Goal: Information Seeking & Learning: Learn about a topic

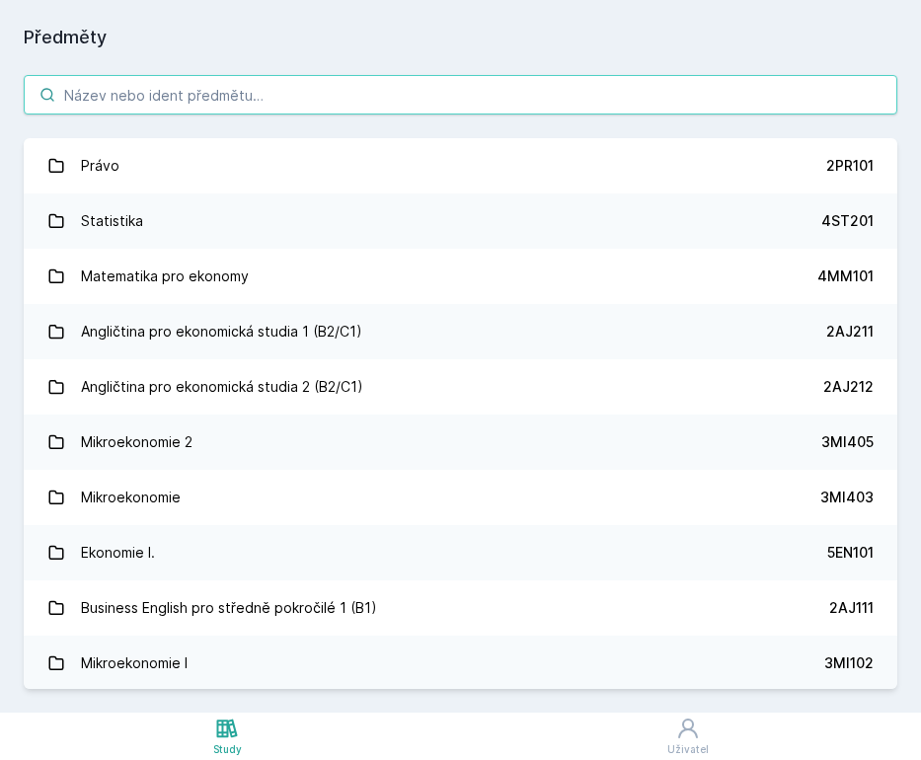
click at [446, 94] on input "search" at bounding box center [460, 94] width 873 height 39
paste input "3PO642"
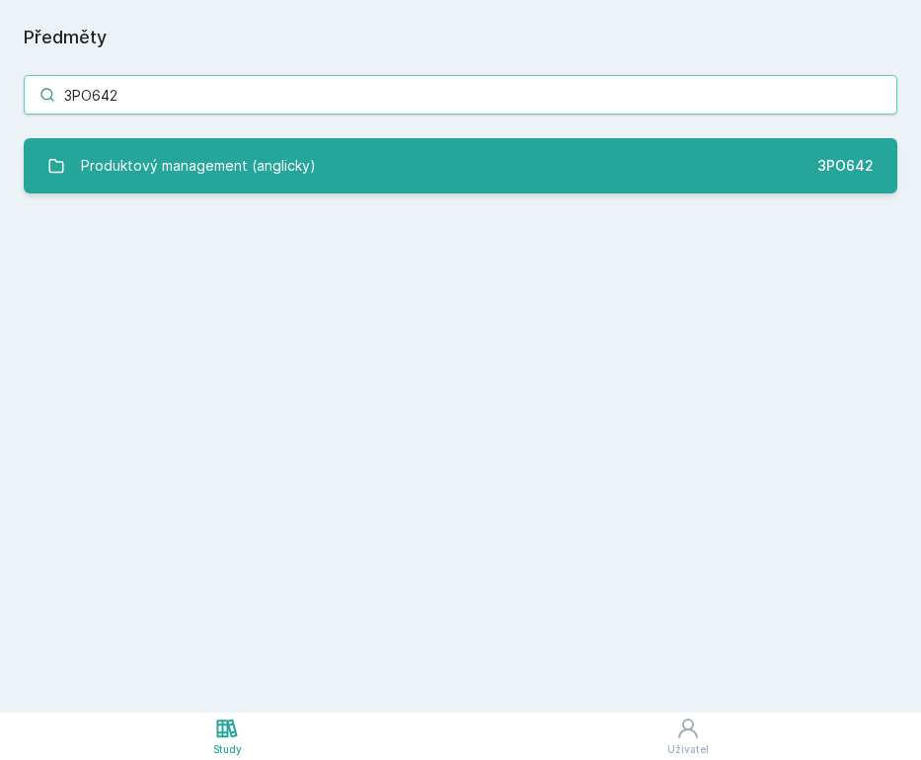
type input "3PO642"
click at [434, 173] on link "Produktový management (anglicky) 3PO642" at bounding box center [460, 165] width 873 height 55
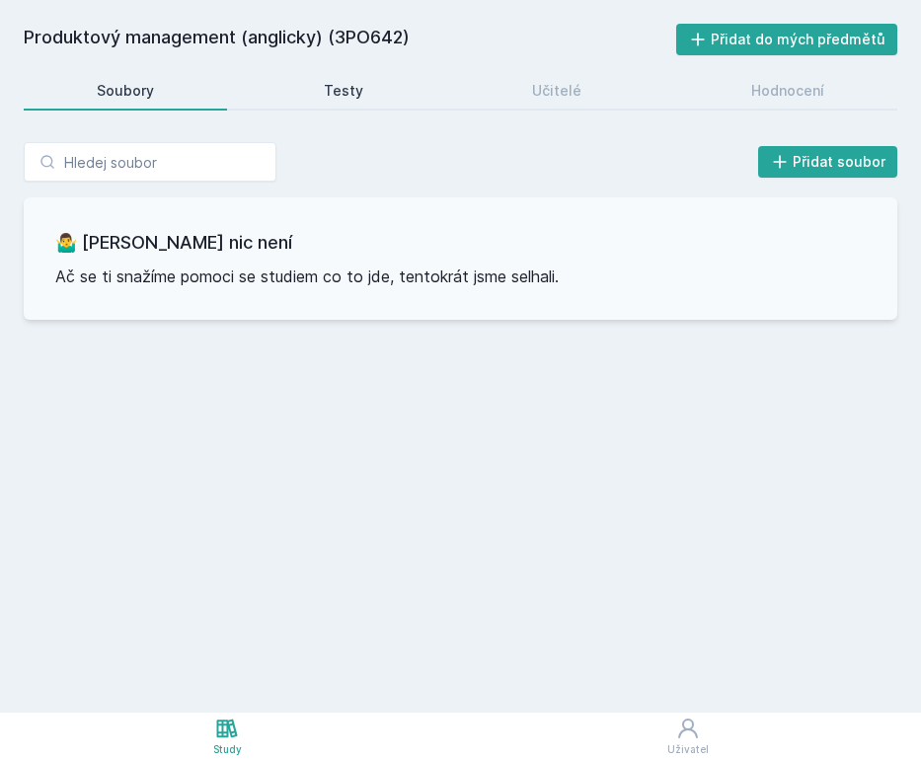
click at [372, 92] on link "Testy" at bounding box center [344, 90] width 186 height 39
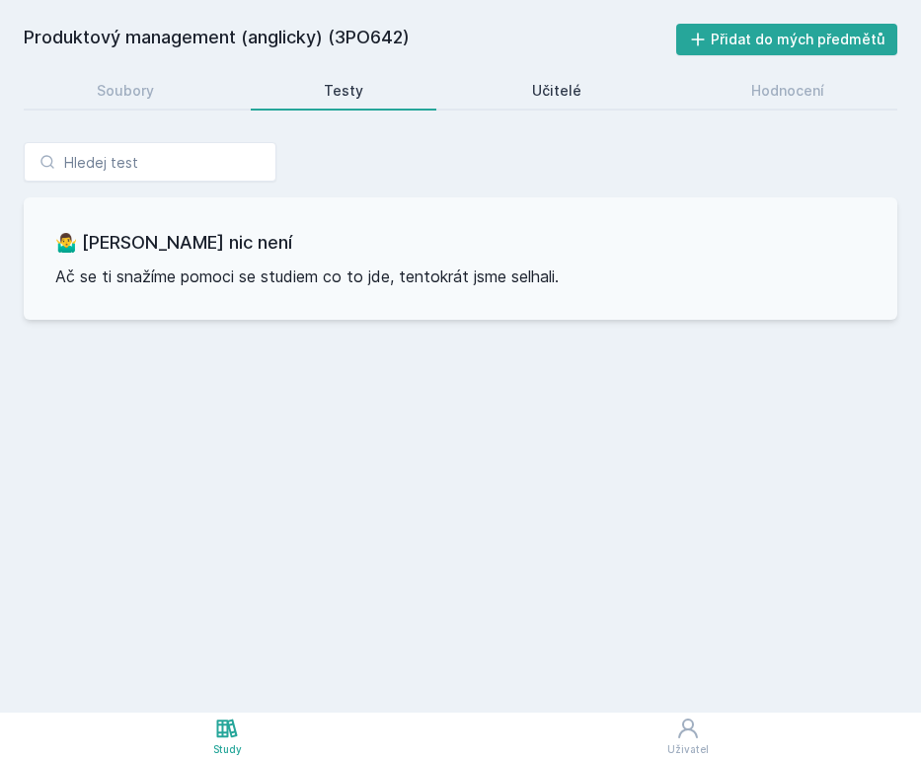
click at [547, 93] on div "Učitelé" at bounding box center [556, 91] width 49 height 20
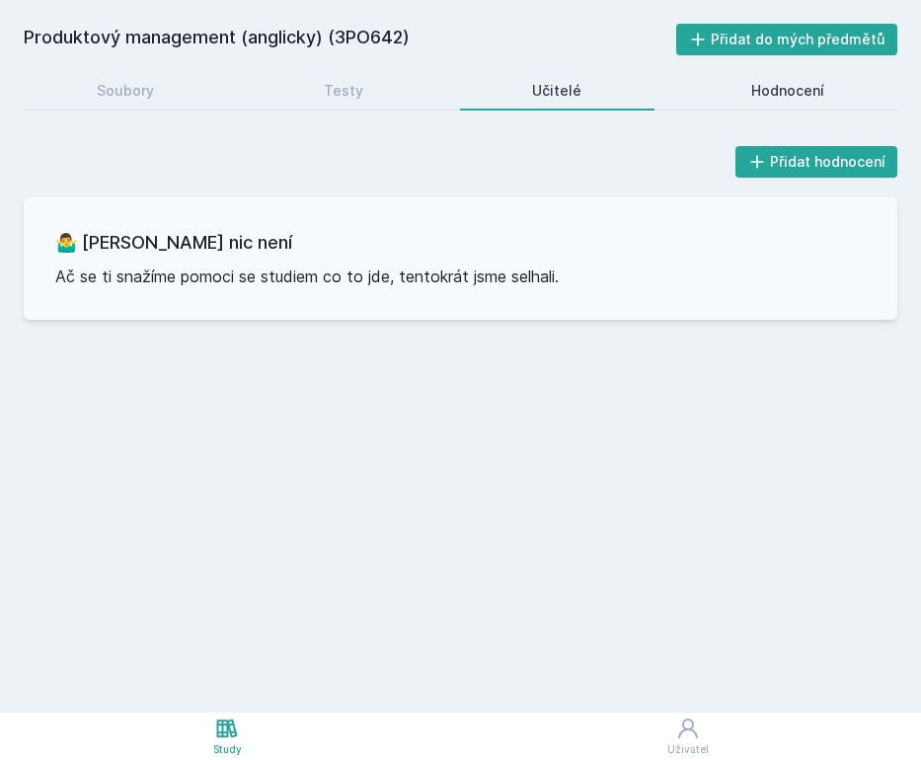
click at [755, 93] on div "Hodnocení" at bounding box center [787, 91] width 73 height 20
